Goal: Task Accomplishment & Management: Complete application form

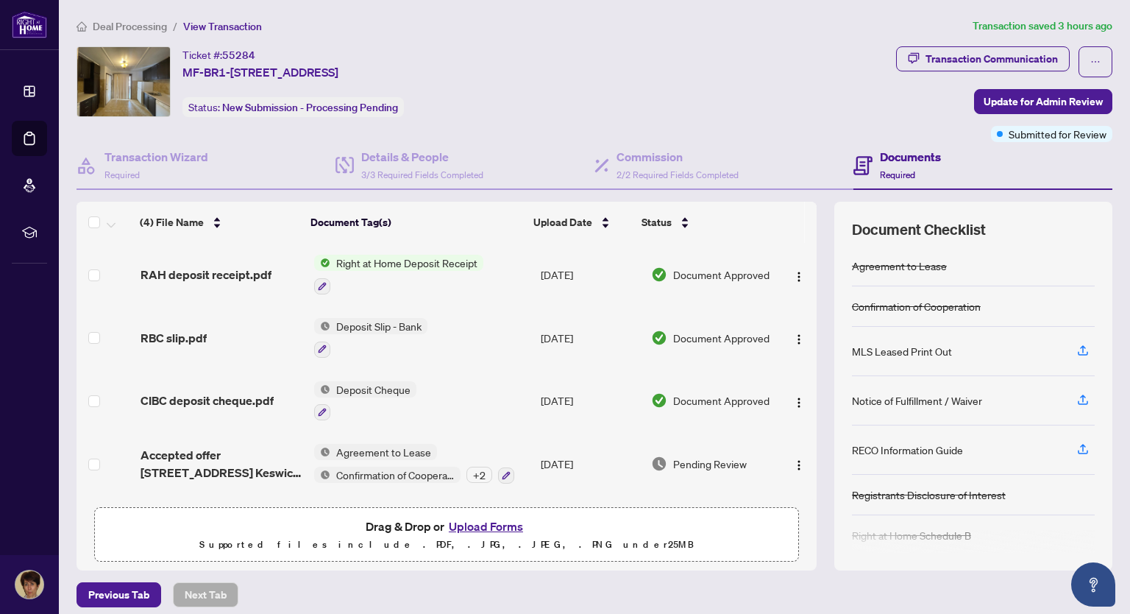
click at [503, 528] on button "Upload Forms" at bounding box center [485, 526] width 83 height 19
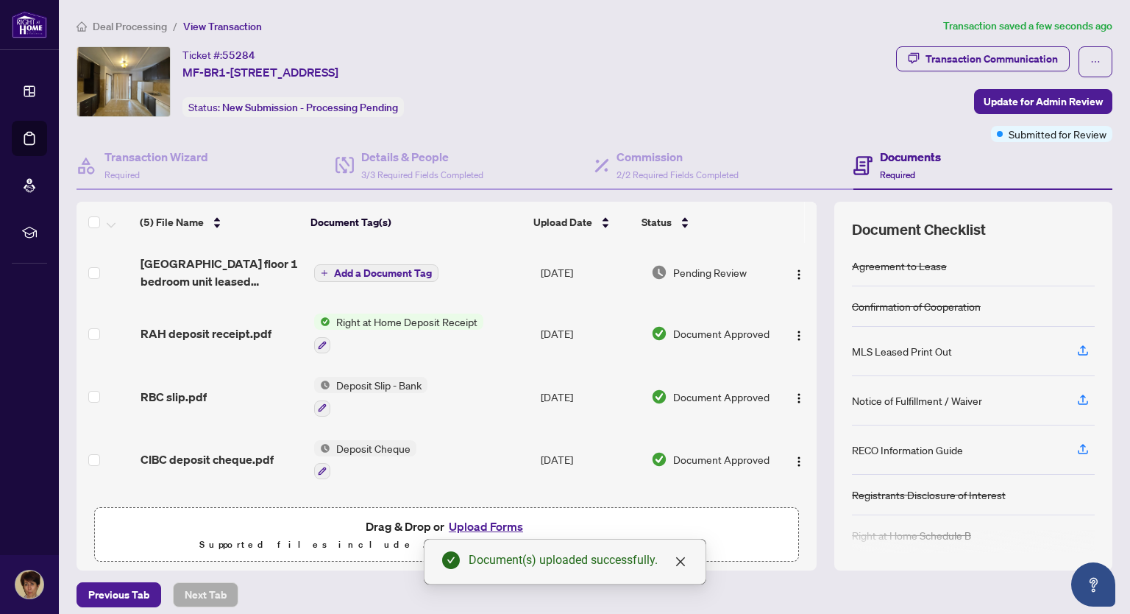
click at [358, 271] on span "Add a Document Tag" at bounding box center [383, 273] width 98 height 10
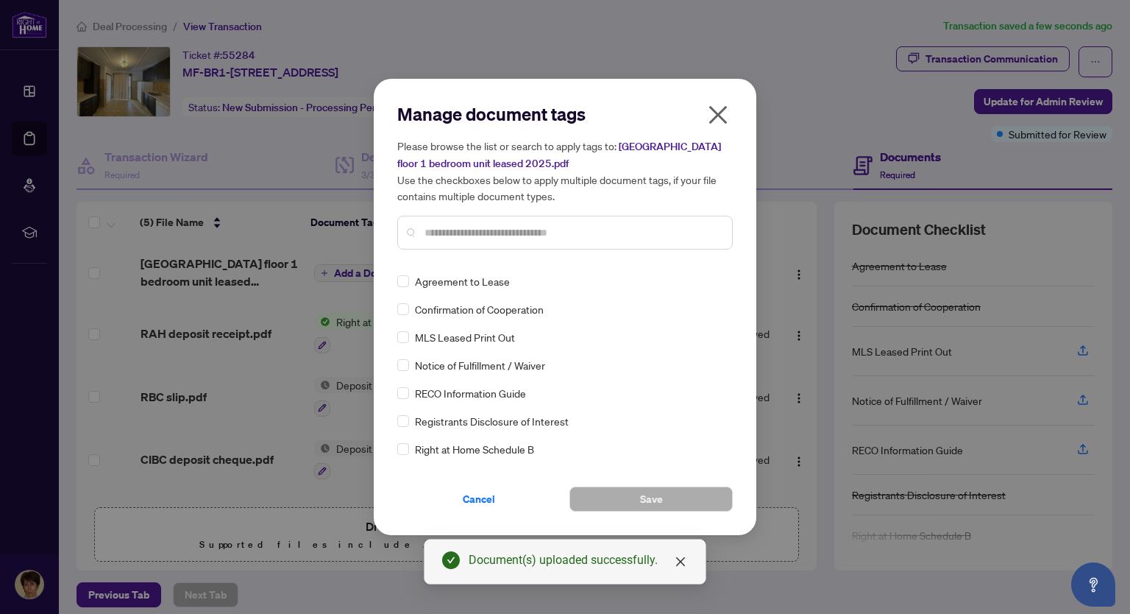
click at [456, 259] on div "Manage document tags Please browse the list or search to apply tags to: [STREET…" at bounding box center [565, 181] width 336 height 159
click at [433, 230] on input "text" at bounding box center [573, 232] width 296 height 16
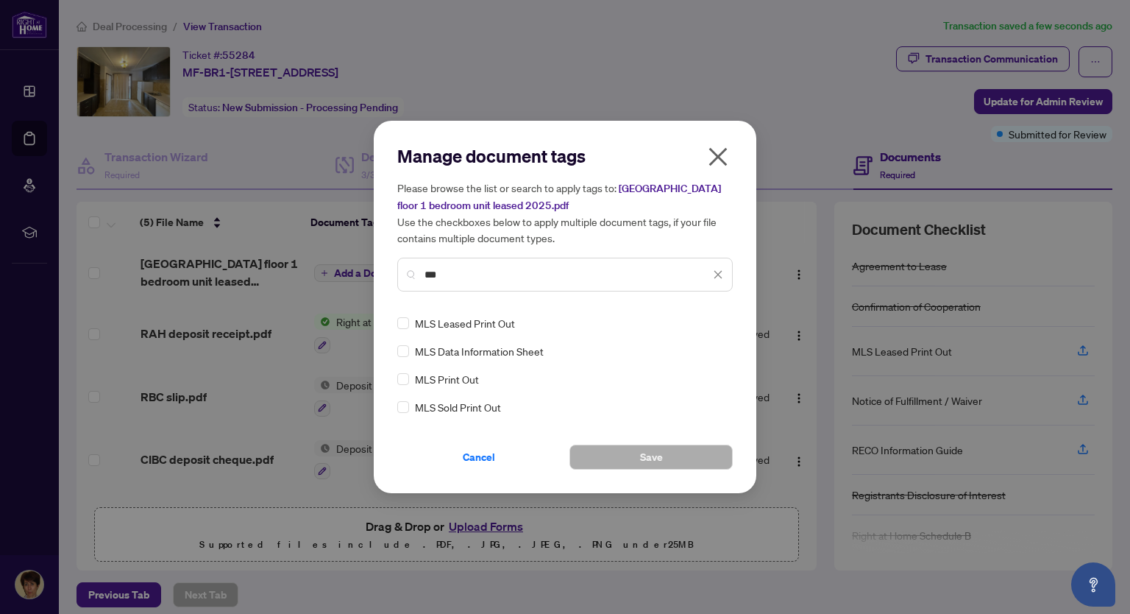
type input "***"
click at [633, 456] on button "Save" at bounding box center [651, 456] width 163 height 25
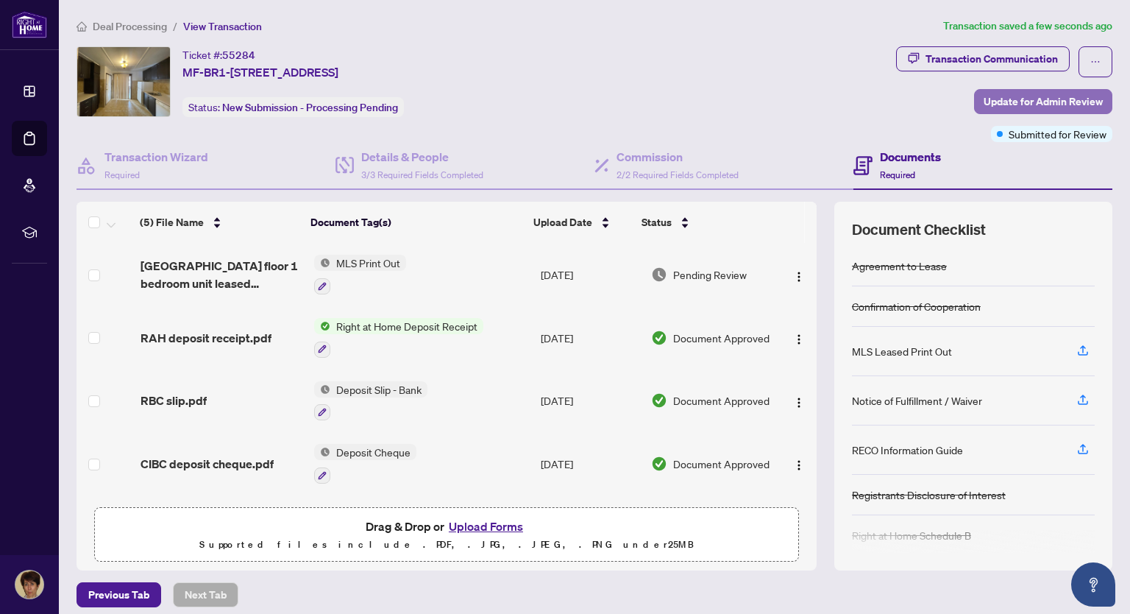
click at [1040, 102] on span "Update for Admin Review" at bounding box center [1043, 102] width 119 height 24
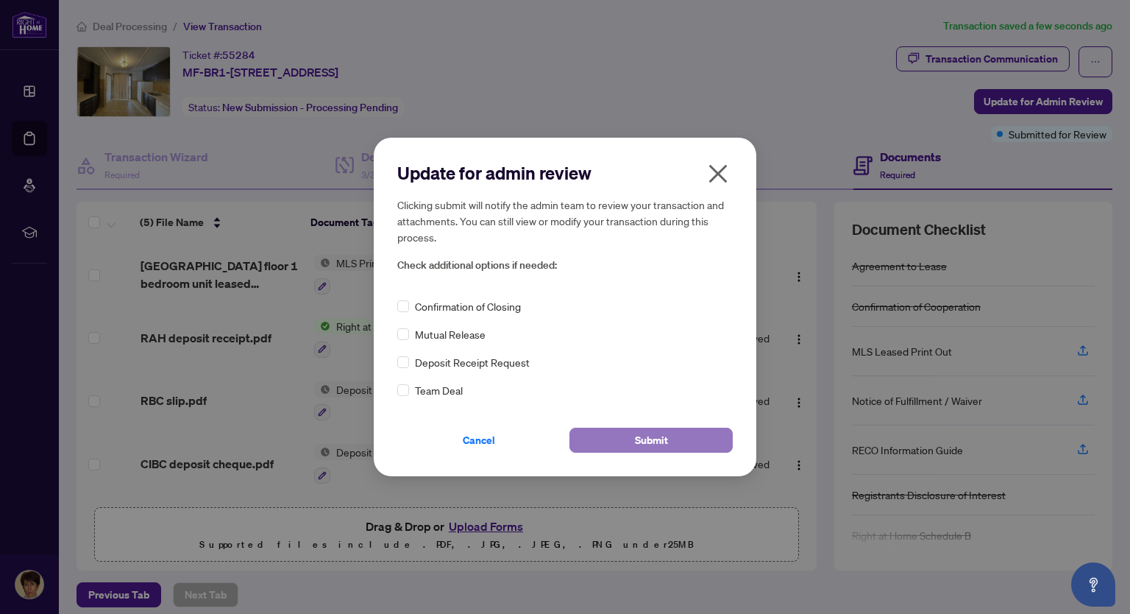
click at [666, 436] on button "Submit" at bounding box center [651, 440] width 163 height 25
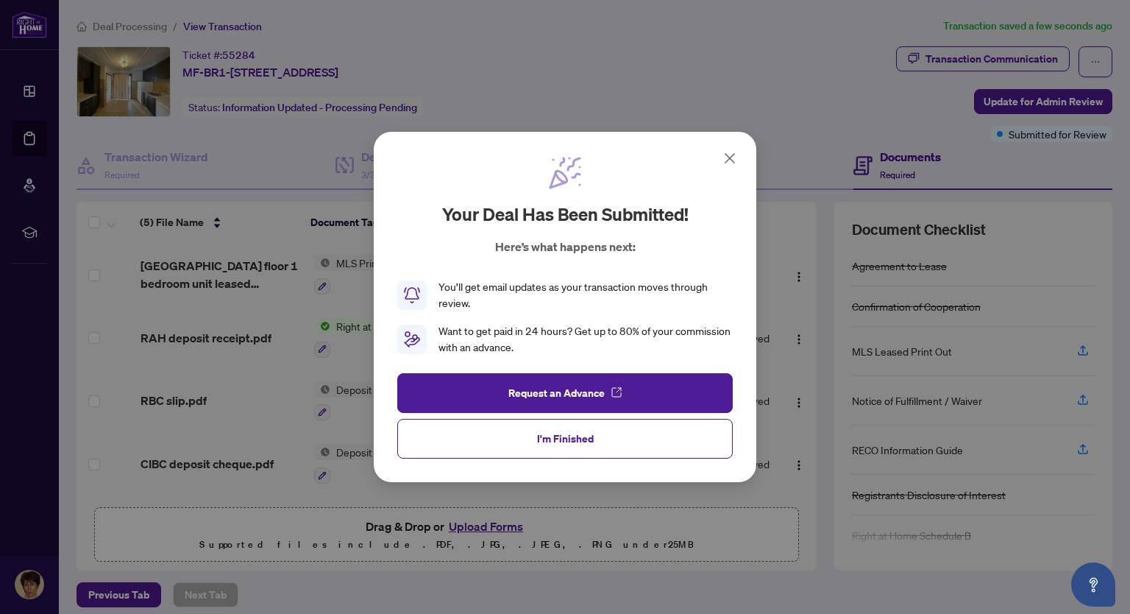
click at [733, 163] on icon at bounding box center [730, 158] width 18 height 18
